Goal: Information Seeking & Learning: Learn about a topic

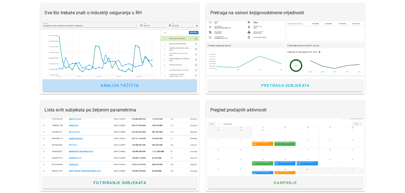
click at [113, 88] on link "Analiza tržišta" at bounding box center [120, 85] width 155 height 12
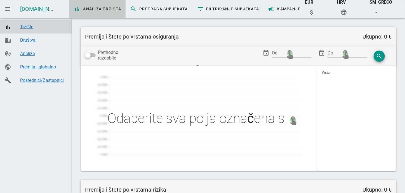
type input "Zaračunata premija po prodajnim kanalima"
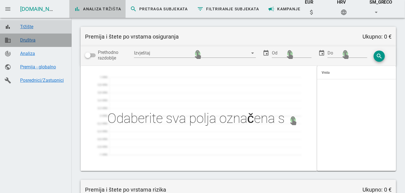
click at [27, 43] on div "Društva" at bounding box center [43, 40] width 47 height 12
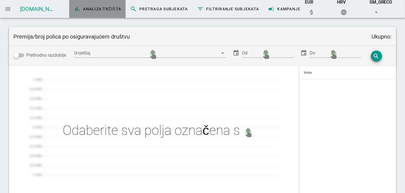
click at [87, 10] on span "bar_chart Analiza tržišta" at bounding box center [97, 9] width 47 height 7
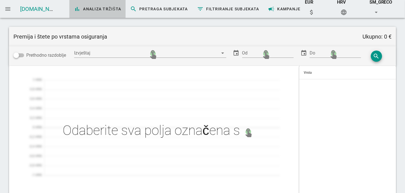
click at [336, 70] on th "Vrsta" at bounding box center [330, 72] width 63 height 13
click at [309, 61] on div "event Do" at bounding box center [331, 56] width 61 height 15
click at [332, 54] on input "Do" at bounding box center [335, 53] width 51 height 9
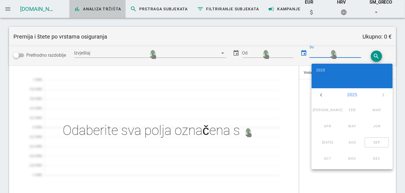
click at [355, 97] on button "2025" at bounding box center [352, 95] width 15 height 11
click at [230, 101] on div at bounding box center [154, 130] width 290 height 129
